Goal: Task Accomplishment & Management: Use online tool/utility

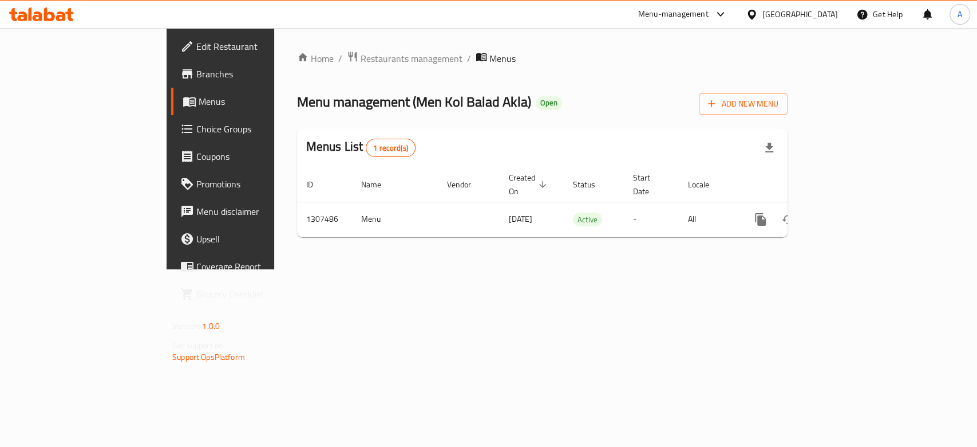
click at [709, 12] on div "Menu-management" at bounding box center [673, 14] width 70 height 14
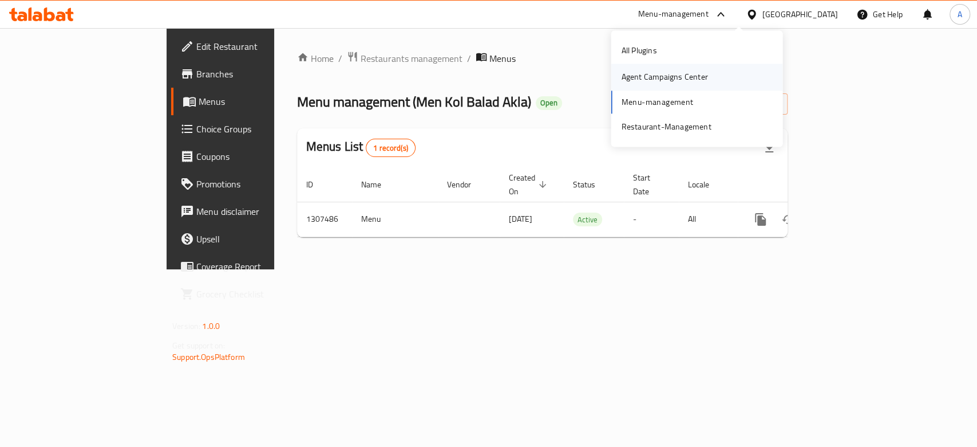
click at [740, 80] on div "Agent Campaigns Center" at bounding box center [697, 77] width 172 height 26
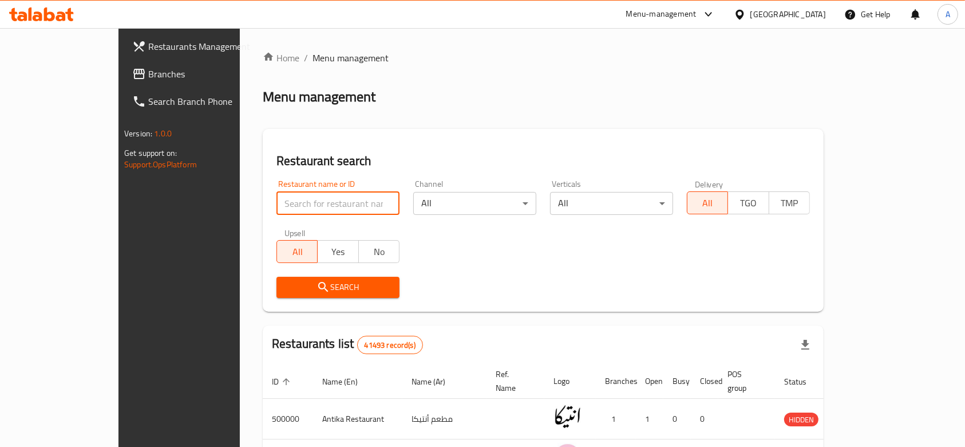
click at [318, 200] on input "search" at bounding box center [338, 203] width 123 height 23
paste input "688112"
type input "688112"
click button "Search" at bounding box center [338, 287] width 123 height 21
